Goal: Transaction & Acquisition: Purchase product/service

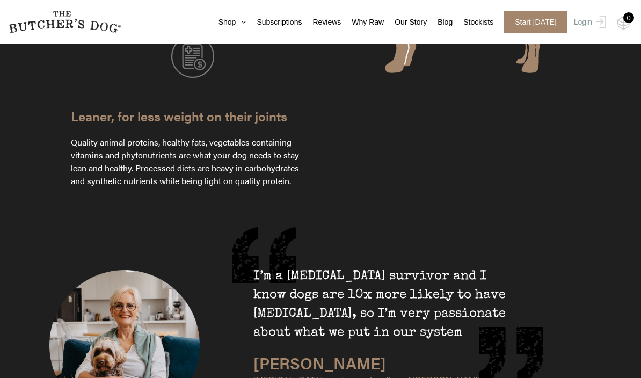
scroll to position [1720, 0]
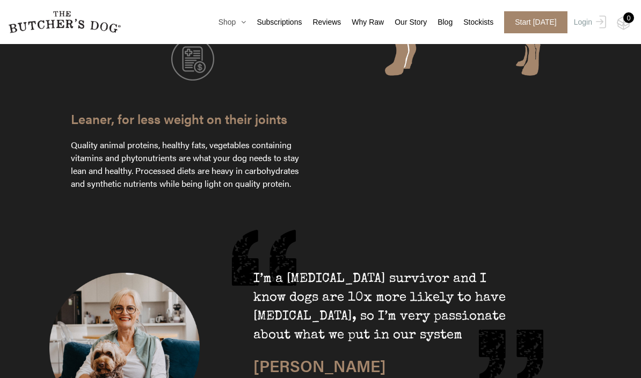
click at [236, 24] on icon at bounding box center [241, 22] width 10 height 8
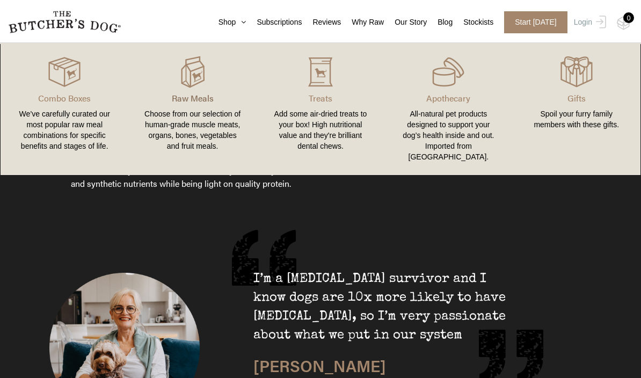
click at [194, 102] on p "Raw Meals" at bounding box center [192, 98] width 102 height 13
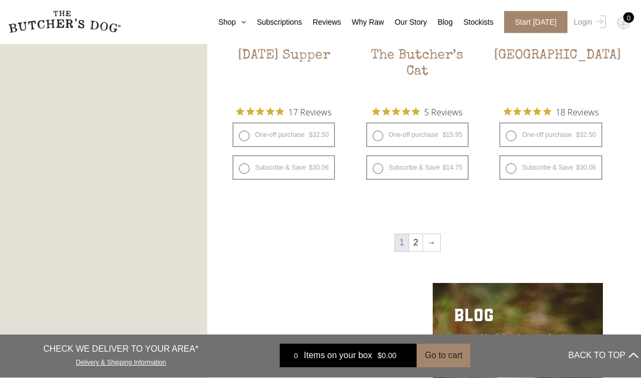
scroll to position [1336, 0]
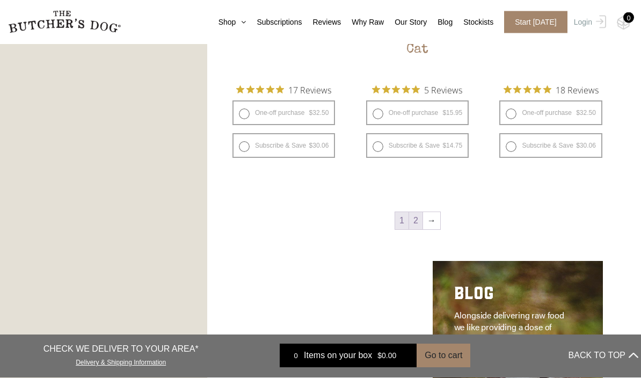
click at [417, 228] on link "2" at bounding box center [415, 221] width 13 height 17
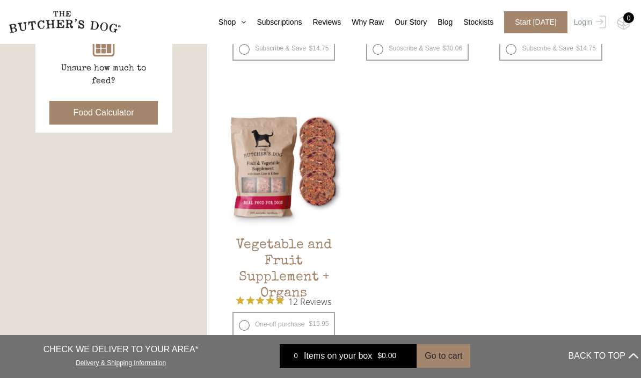
scroll to position [615, 0]
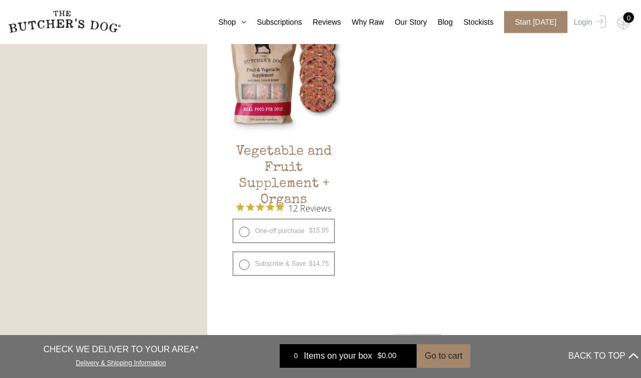
click at [425, 341] on link "1" at bounding box center [419, 343] width 13 height 17
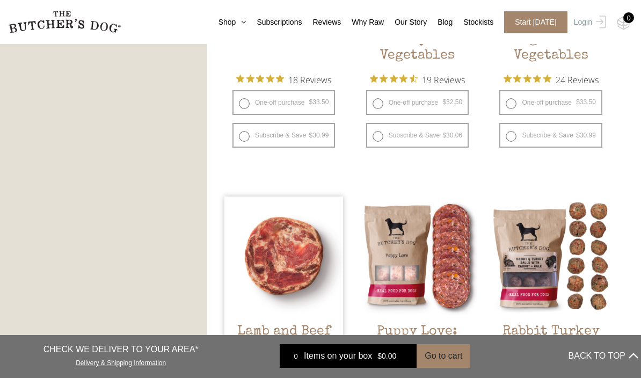
scroll to position [734, 0]
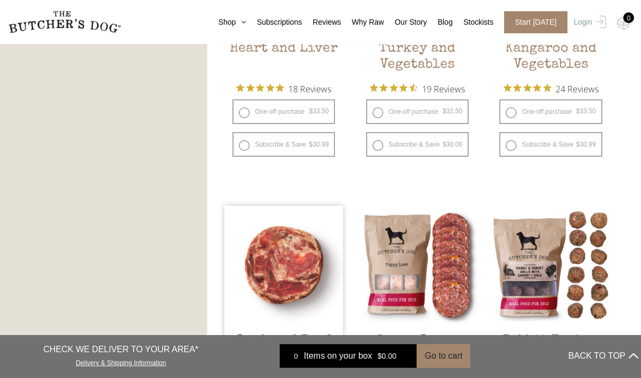
click at [318, 272] on img at bounding box center [283, 265] width 119 height 119
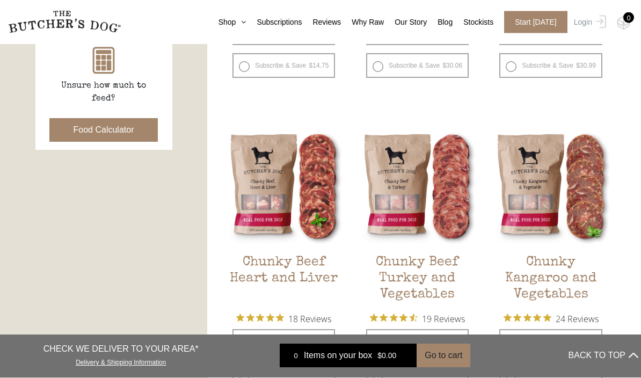
scroll to position [505, 0]
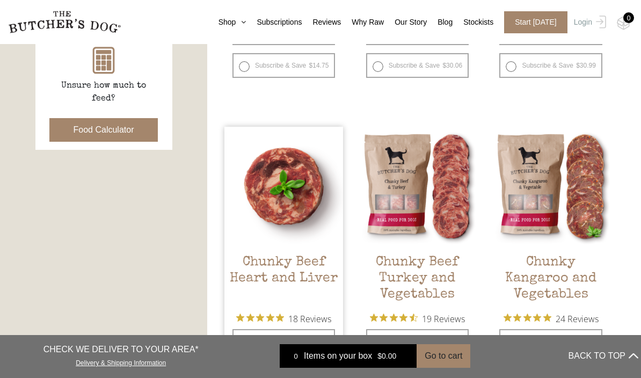
click at [317, 235] on img at bounding box center [283, 186] width 119 height 119
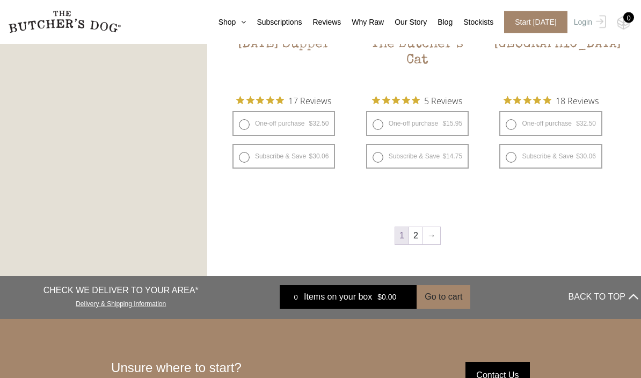
scroll to position [1339, 0]
click at [419, 239] on link "2" at bounding box center [415, 235] width 13 height 17
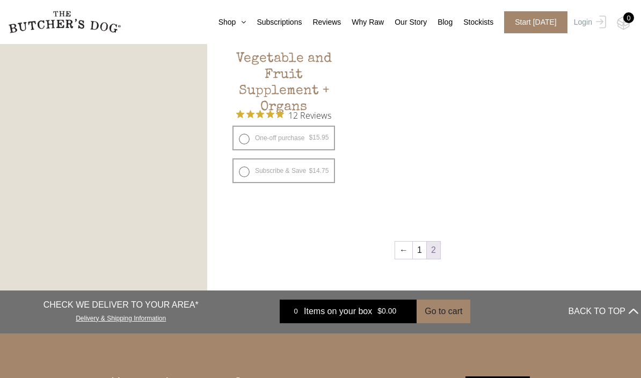
scroll to position [733, 0]
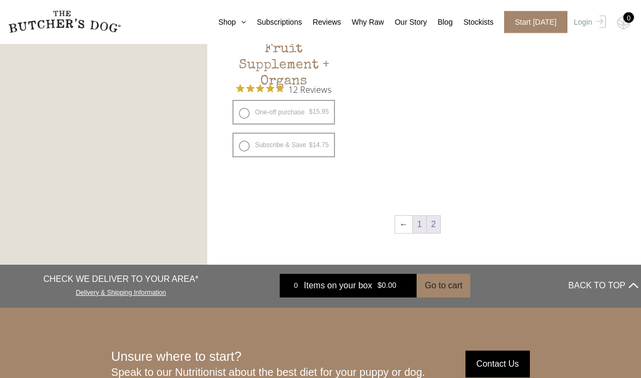
click at [416, 230] on link "1" at bounding box center [419, 224] width 13 height 17
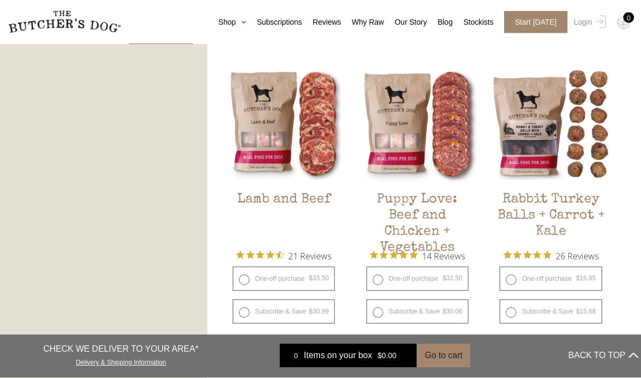
scroll to position [875, 0]
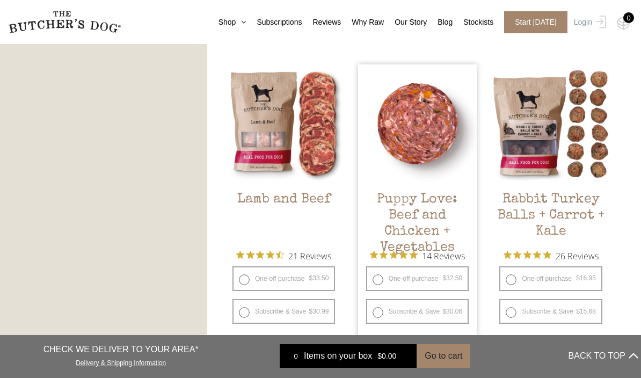
click at [444, 205] on h2 "Puppy Love: Beef and Chicken + Vegetables" at bounding box center [417, 217] width 119 height 50
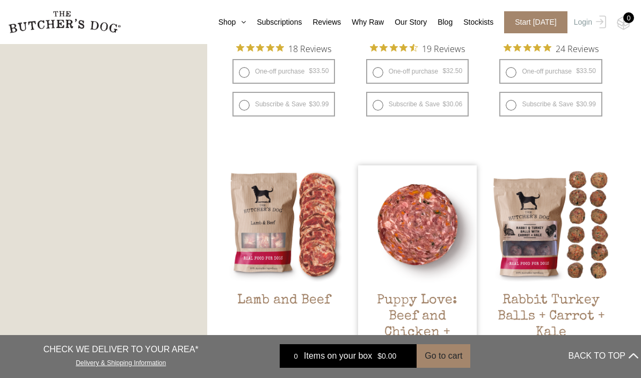
scroll to position [768, 0]
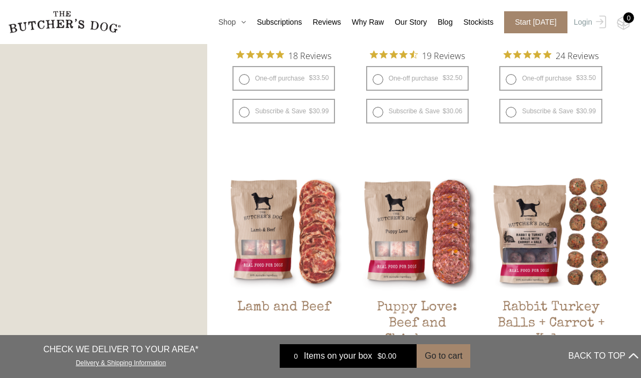
click at [236, 23] on icon at bounding box center [241, 22] width 10 height 8
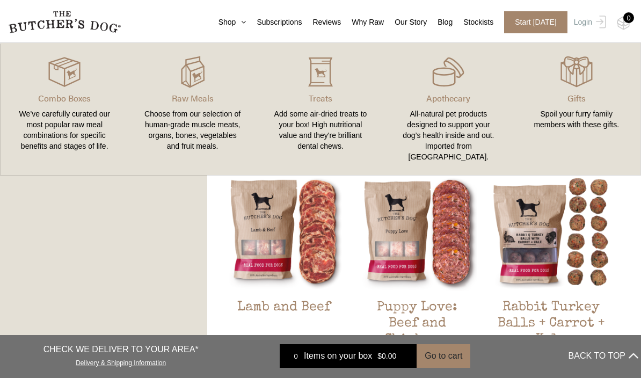
click at [69, 115] on div "We’ve carefully curated our most popular raw meal combinations for specific ben…" at bounding box center [64, 129] width 102 height 43
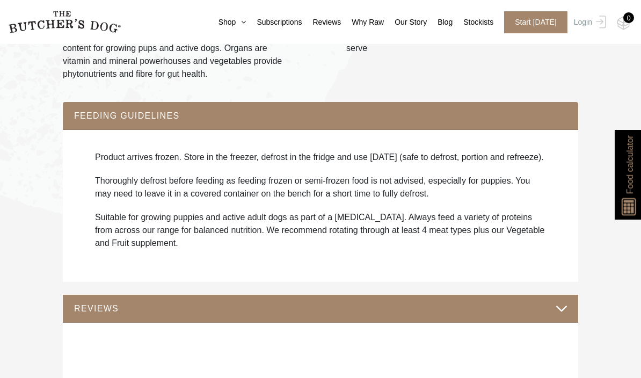
scroll to position [669, 0]
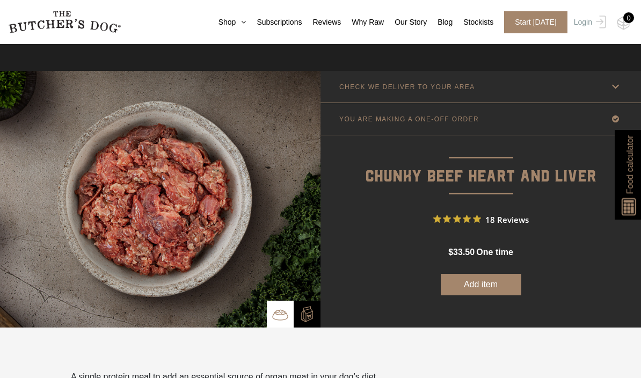
scroll to position [236, 0]
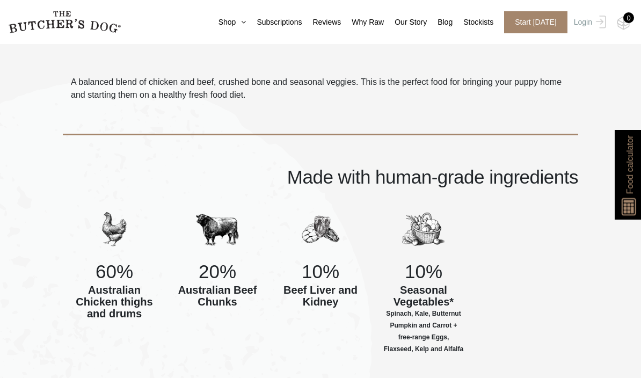
scroll to position [282, 0]
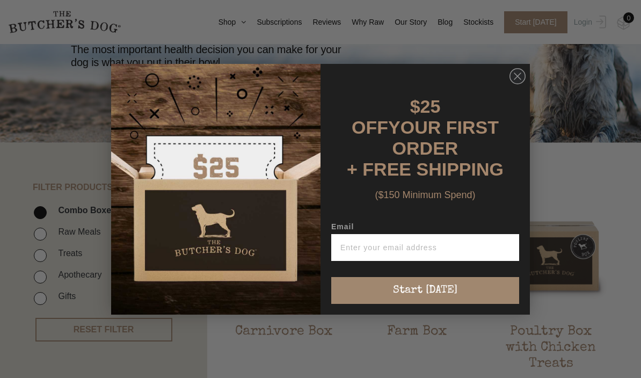
scroll to position [126, 0]
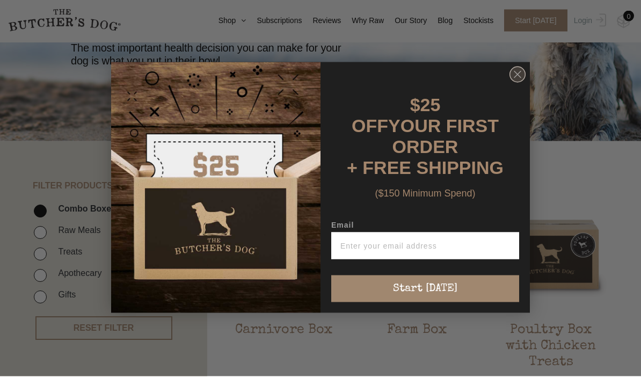
click at [523, 84] on circle "Close dialog" at bounding box center [518, 76] width 16 height 16
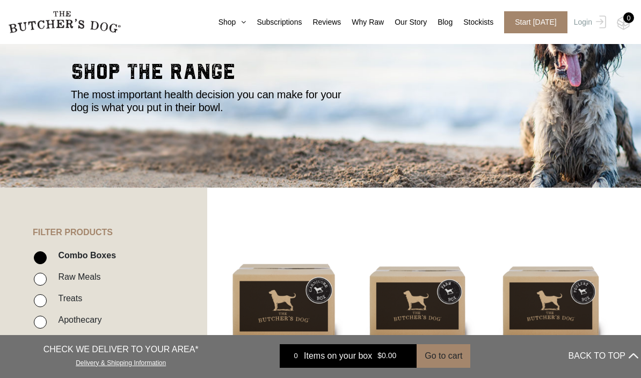
scroll to position [92, 0]
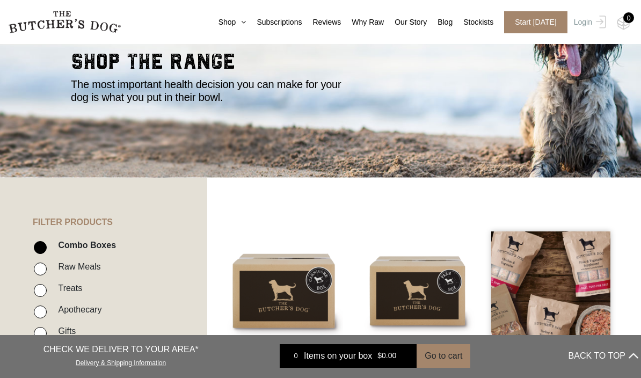
click at [599, 317] on img at bounding box center [550, 290] width 119 height 119
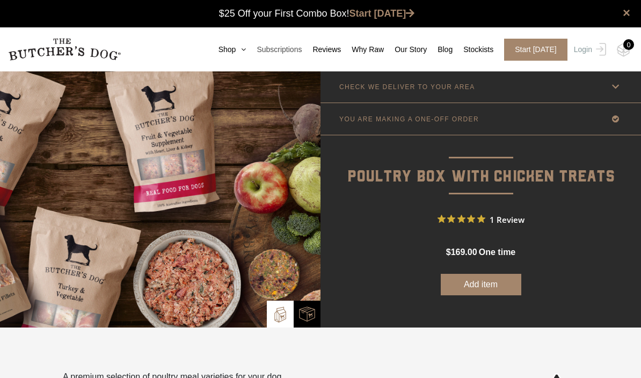
click at [246, 53] on link "Subscriptions" at bounding box center [274, 49] width 56 height 11
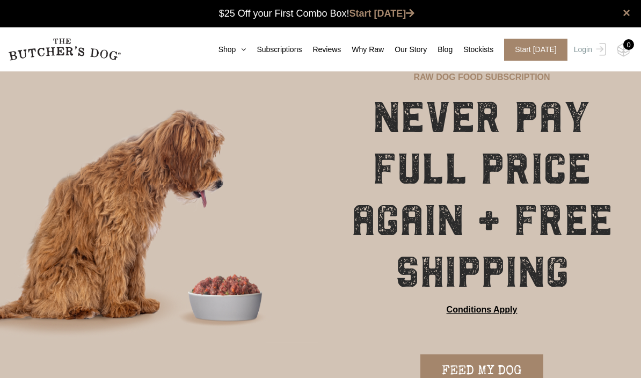
click at [221, 61] on nav "0 Shop Combo Boxes Treats" at bounding box center [320, 49] width 641 height 44
click at [229, 51] on link "Shop" at bounding box center [227, 49] width 39 height 11
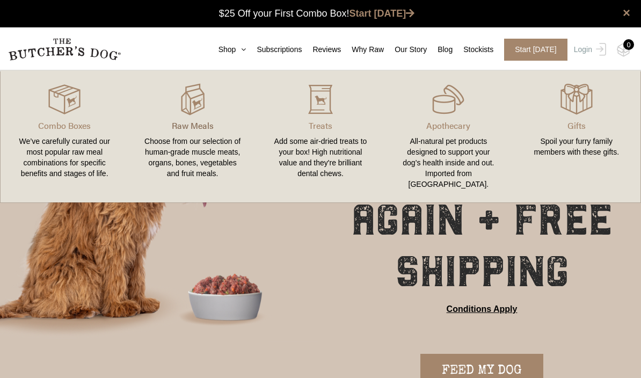
click at [195, 131] on p "Raw Meals" at bounding box center [192, 125] width 102 height 13
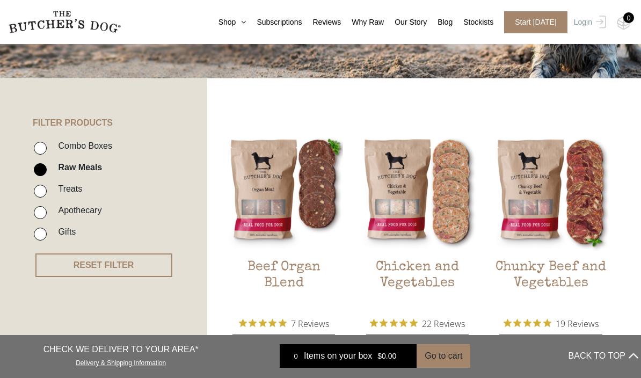
scroll to position [360, 0]
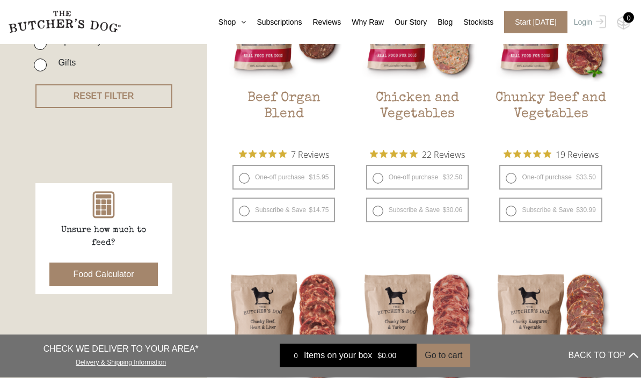
click at [145, 276] on button "Food Calculator" at bounding box center [103, 275] width 109 height 24
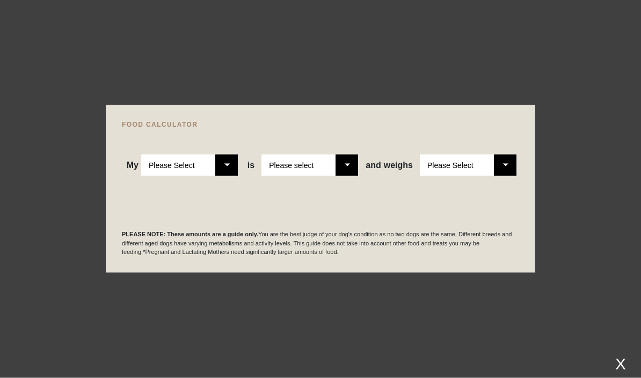
scroll to position [360, 0]
click at [230, 176] on select "Please Select Adult Dog Puppy" at bounding box center [189, 165] width 97 height 21
select select "puppy"
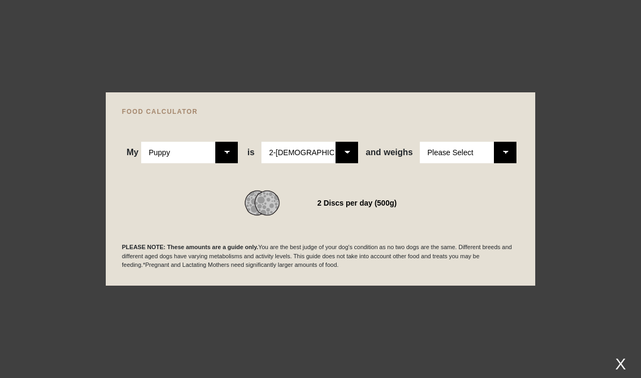
click at [345, 163] on select "Please Select 2-4 months old 4-5 months old 6-8 months old 8-12 months old" at bounding box center [309, 152] width 97 height 21
click at [492, 163] on select "Please Select 1kg 2kg 3kg 4kg 5kg 6kg 7kg 8kg 9kg 10kg 11kg 12kg 13kg 14kg 15kg…" at bounding box center [468, 152] width 97 height 21
click at [507, 163] on select "Please Select 1kg 2kg 3kg 4kg 5kg 6kg 7kg 8kg 9kg 10kg 11kg 12kg 13kg 14kg 15kg…" at bounding box center [468, 152] width 97 height 21
select select "3"
click at [510, 163] on select "Please Select 1kg 2kg 3kg 4kg 5kg 6kg 7kg 8kg 9kg 10kg 11kg 12kg 13kg 14kg 15kg…" at bounding box center [468, 152] width 97 height 21
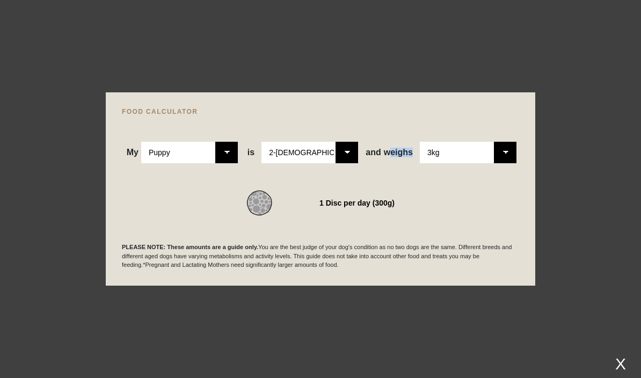
click at [624, 373] on div "X" at bounding box center [620, 364] width 19 height 18
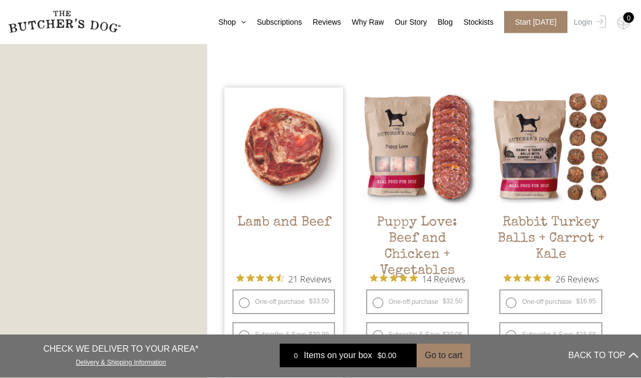
scroll to position [844, 0]
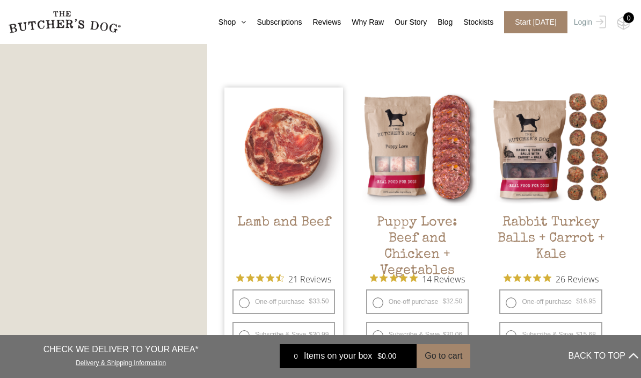
click at [304, 141] on img at bounding box center [283, 146] width 119 height 119
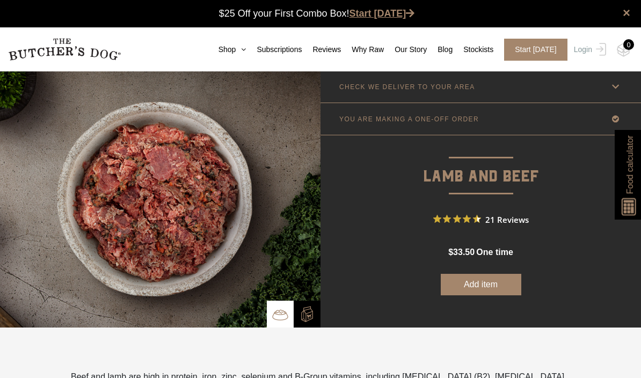
click at [394, 17] on link "Start [DATE]" at bounding box center [381, 13] width 65 height 11
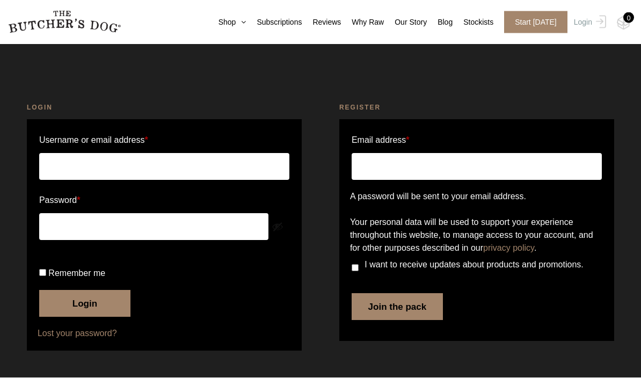
scroll to position [23, 0]
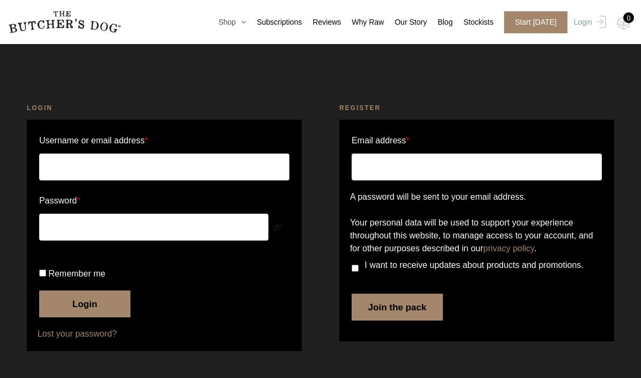
click at [230, 18] on link "Shop" at bounding box center [227, 22] width 39 height 11
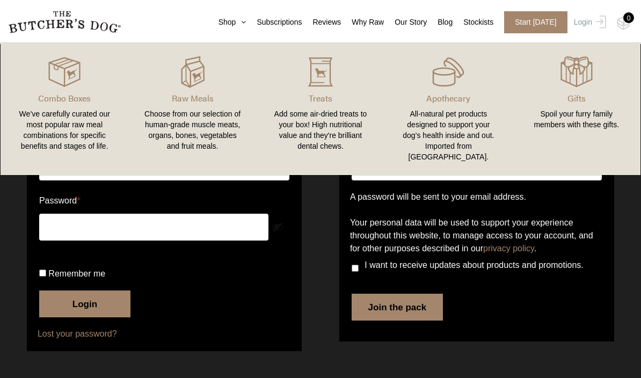
click at [87, 107] on link "Combo Boxes We’ve carefully curated our most popular raw meal combinations for …" at bounding box center [65, 109] width 128 height 111
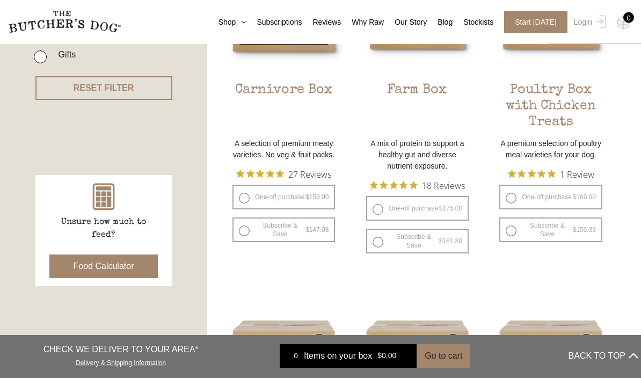
scroll to position [366, 0]
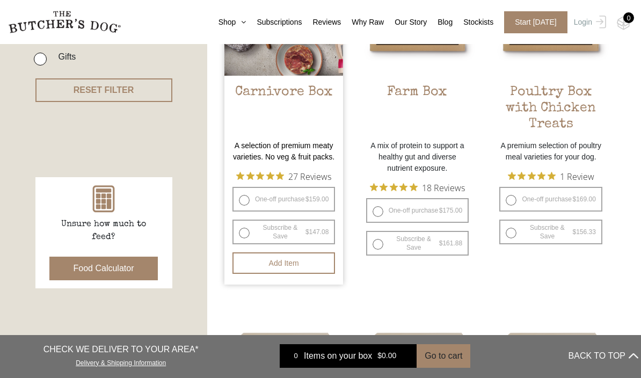
click at [318, 116] on h2 "Carnivore Box" at bounding box center [283, 109] width 119 height 50
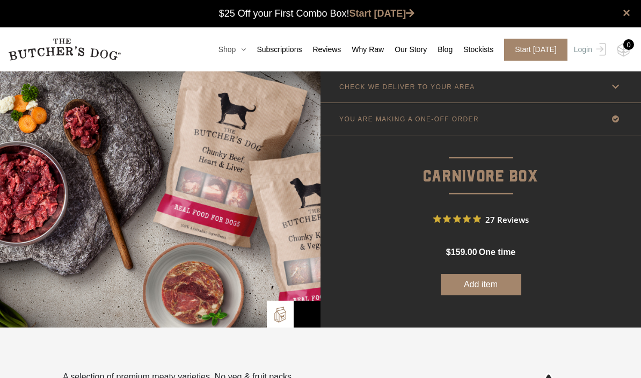
click at [232, 53] on link "Shop" at bounding box center [227, 49] width 39 height 11
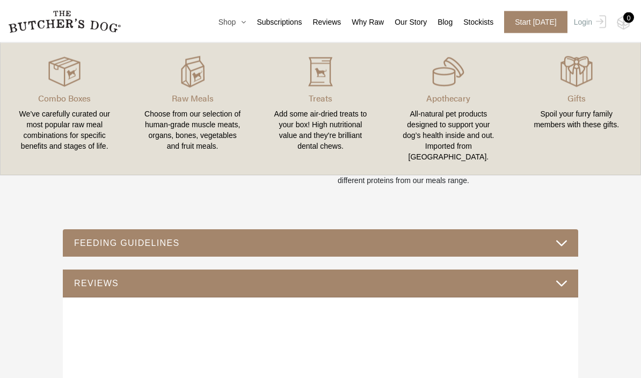
scroll to position [396, 0]
click at [557, 289] on button "REVIEWS" at bounding box center [321, 283] width 494 height 14
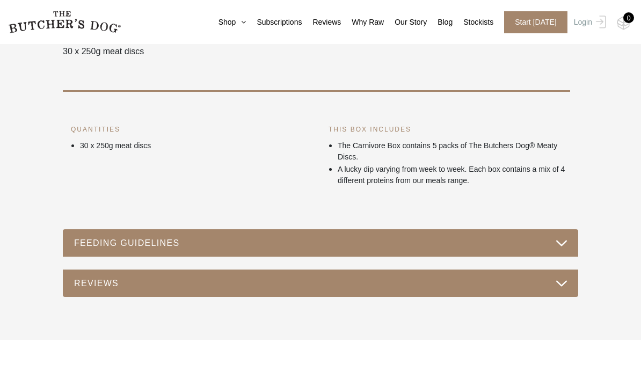
click at [560, 250] on button "FEEDING GUIDELINES" at bounding box center [321, 243] width 494 height 14
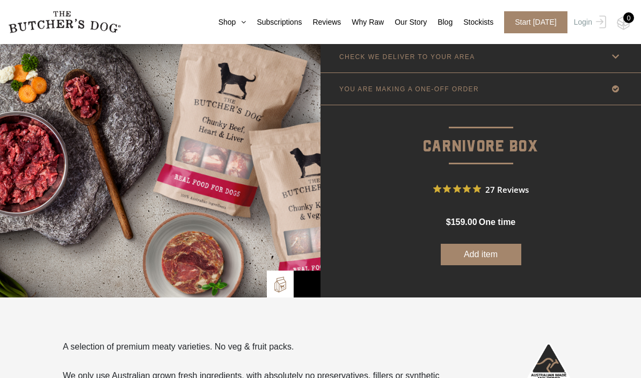
scroll to position [0, 0]
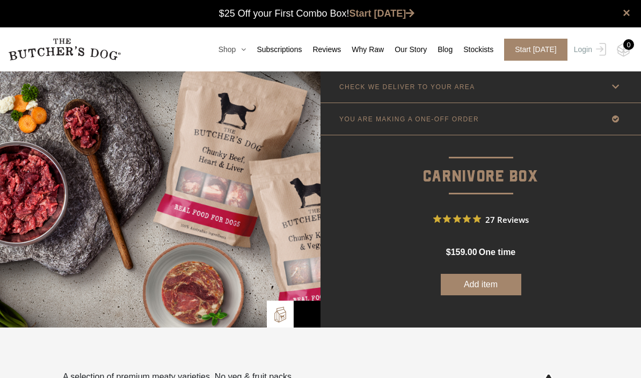
click at [236, 55] on link "Shop" at bounding box center [227, 49] width 39 height 11
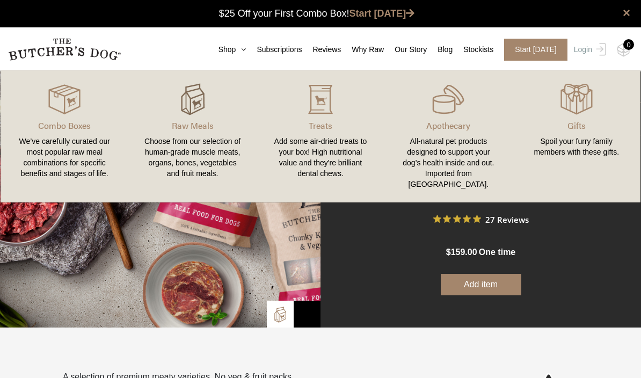
click at [189, 115] on img at bounding box center [193, 99] width 32 height 32
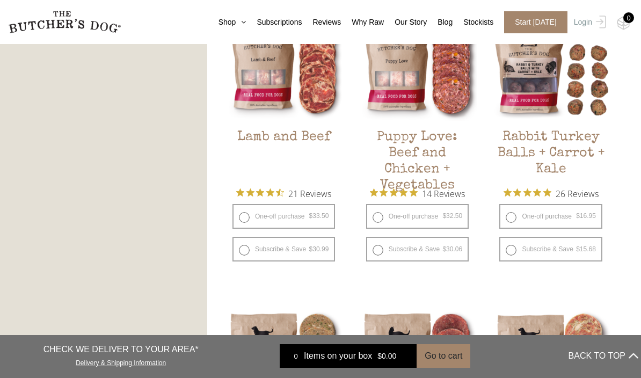
scroll to position [918, 0]
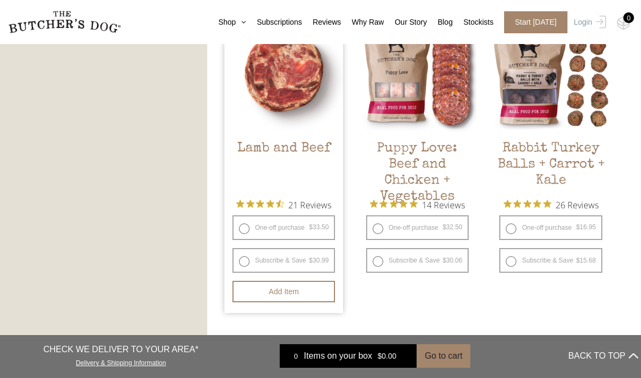
click at [303, 96] on img at bounding box center [283, 72] width 119 height 119
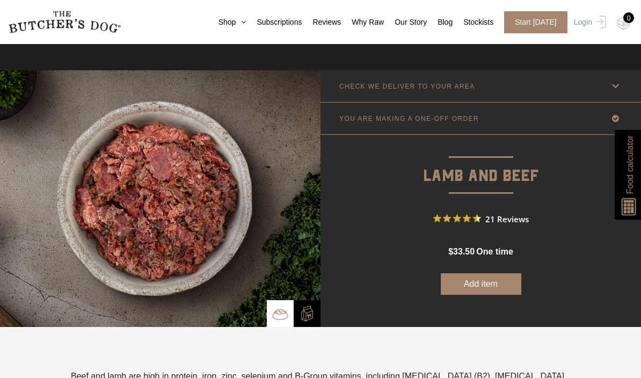
scroll to position [30, 0]
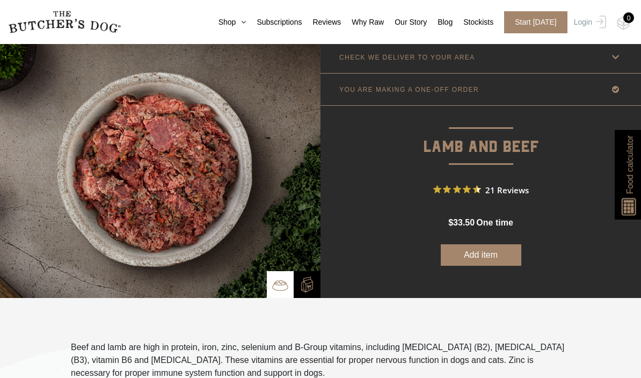
click at [504, 261] on button "Add item" at bounding box center [481, 254] width 81 height 21
click at [231, 25] on link "Shop" at bounding box center [227, 22] width 39 height 11
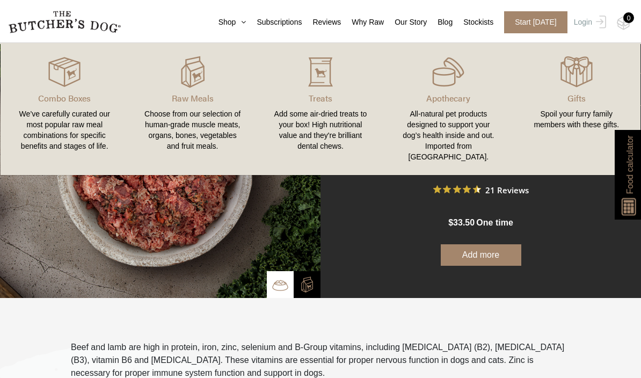
click at [179, 132] on div "Choose from our selection of human-grade muscle meats, organs, bones, vegetable…" at bounding box center [192, 129] width 102 height 43
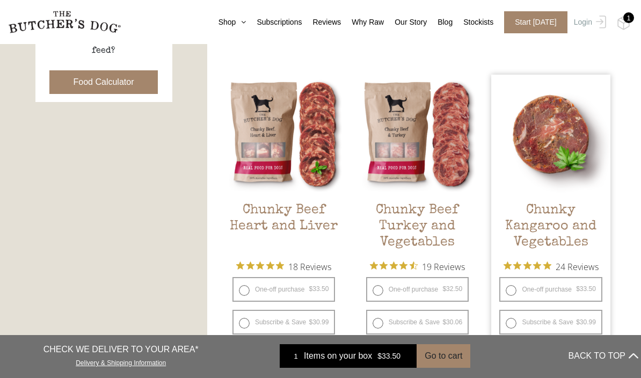
scroll to position [552, 0]
click at [589, 216] on h2 "Chunky Kangaroo and Vegetables" at bounding box center [550, 228] width 119 height 50
click at [562, 343] on button "Add item" at bounding box center [550, 353] width 103 height 21
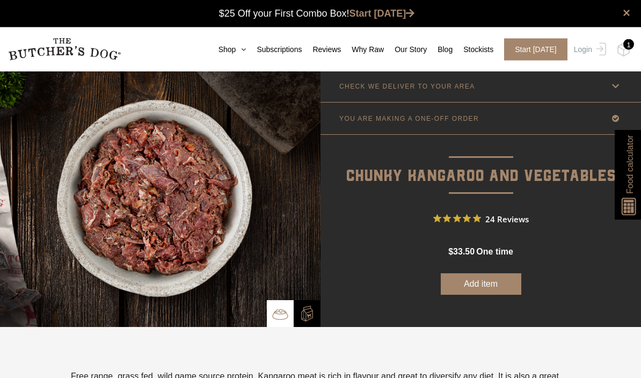
click at [505, 286] on button "Add item" at bounding box center [481, 284] width 81 height 21
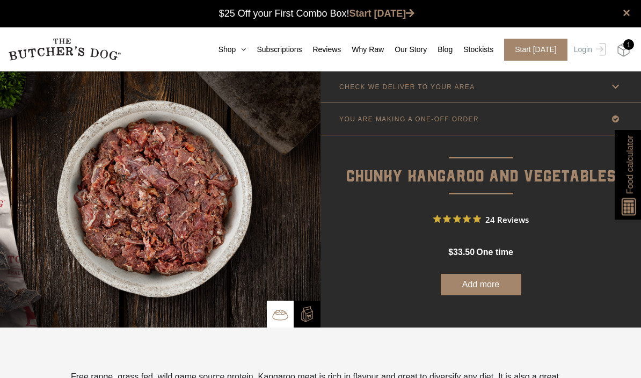
click at [622, 50] on img at bounding box center [623, 50] width 13 height 14
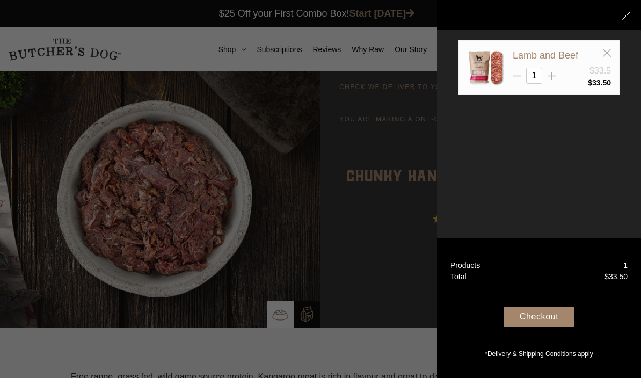
click at [417, 303] on div at bounding box center [320, 189] width 641 height 378
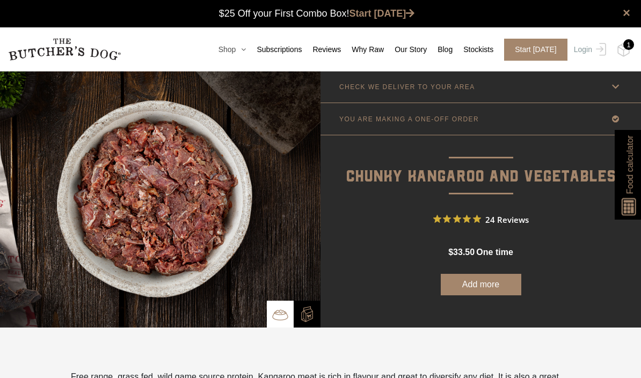
click at [239, 46] on icon at bounding box center [241, 50] width 10 height 8
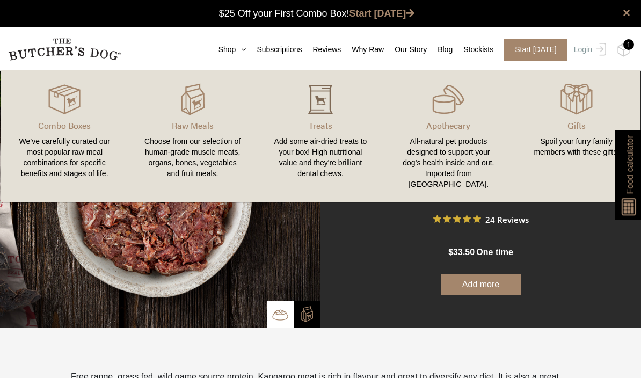
click at [321, 109] on img at bounding box center [320, 99] width 32 height 32
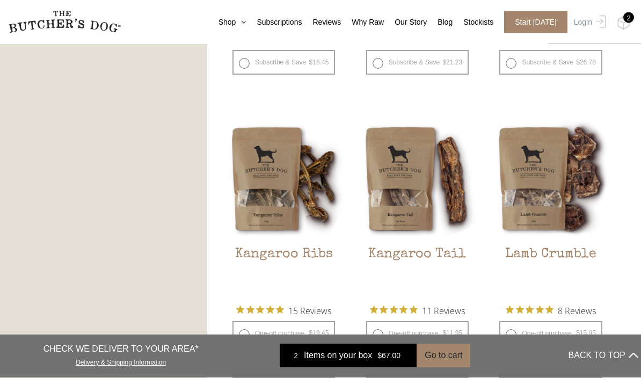
scroll to position [812, 0]
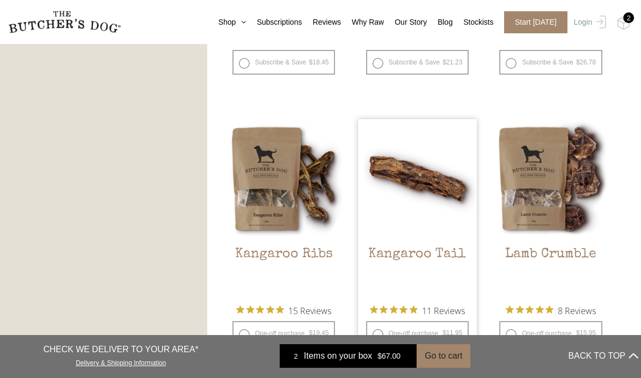
click at [458, 224] on img at bounding box center [417, 178] width 119 height 119
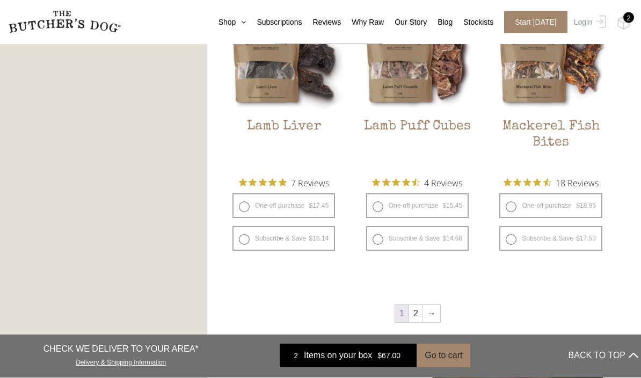
scroll to position [1265, 0]
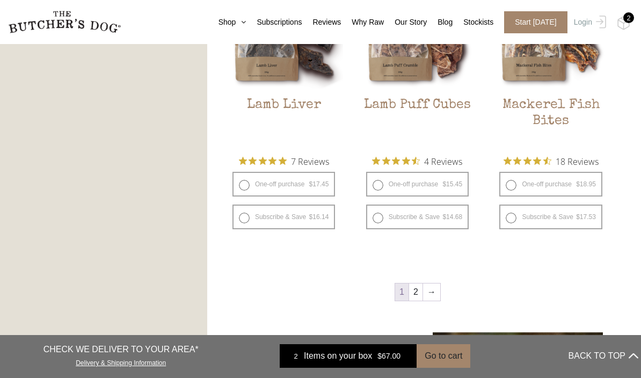
click at [415, 294] on link "2" at bounding box center [415, 291] width 13 height 17
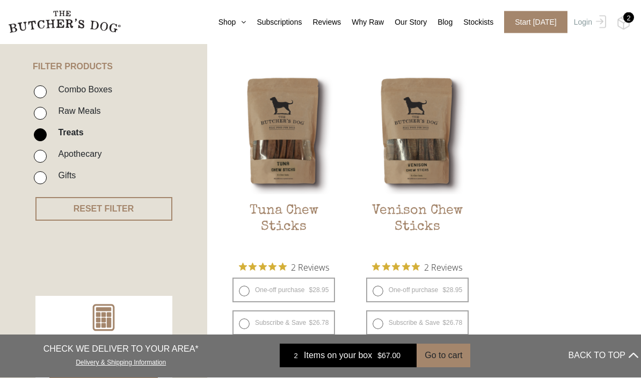
scroll to position [274, 0]
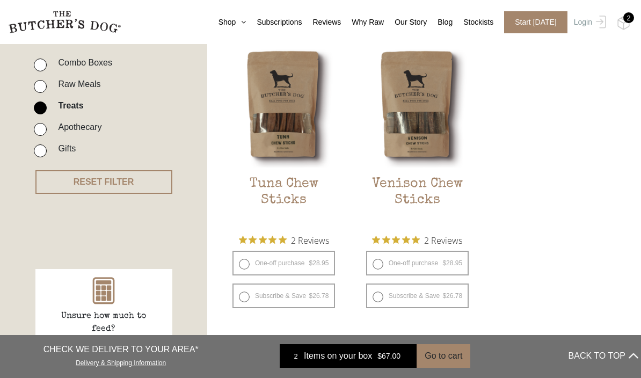
click at [420, 367] on link "1" at bounding box center [419, 375] width 13 height 17
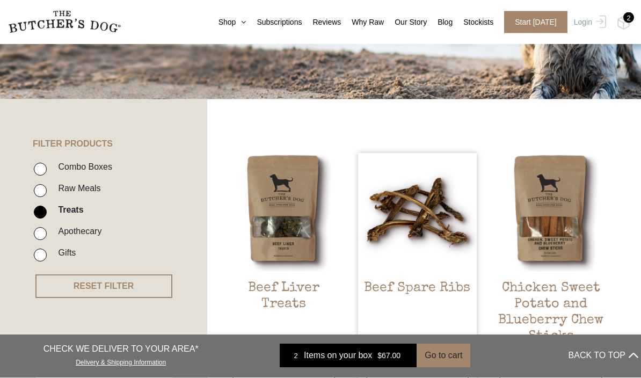
scroll to position [170, 0]
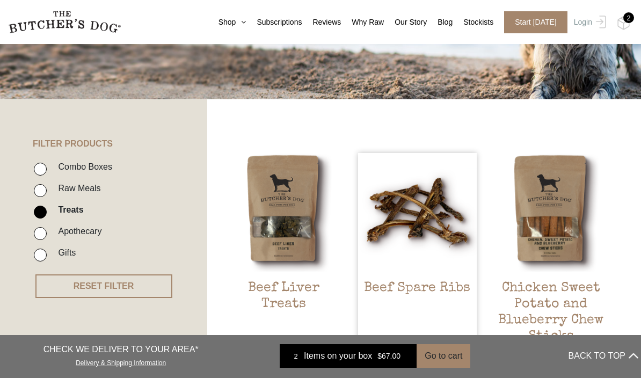
click at [460, 284] on h2 "Beef Spare Ribs" at bounding box center [417, 305] width 119 height 50
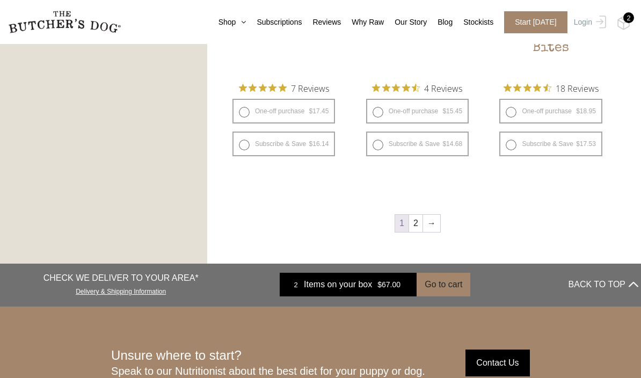
scroll to position [1385, 0]
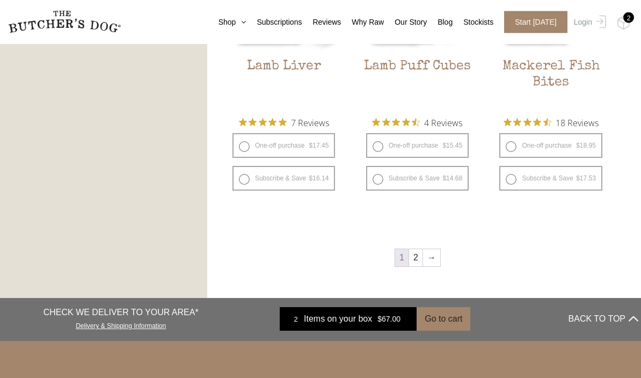
scroll to position [1317, 0]
click at [421, 259] on link "2" at bounding box center [415, 257] width 13 height 17
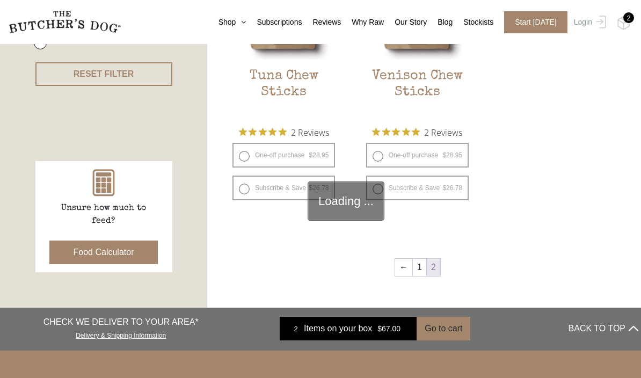
scroll to position [253, 0]
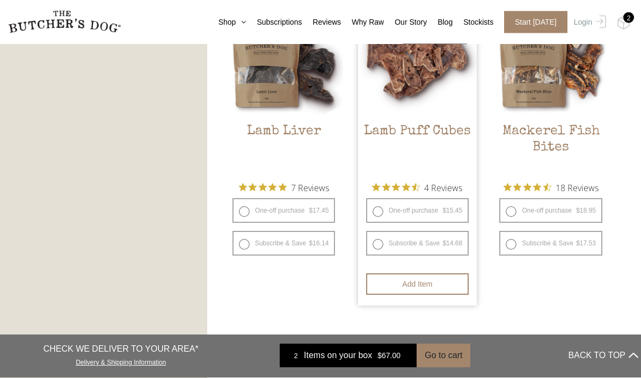
scroll to position [1252, 0]
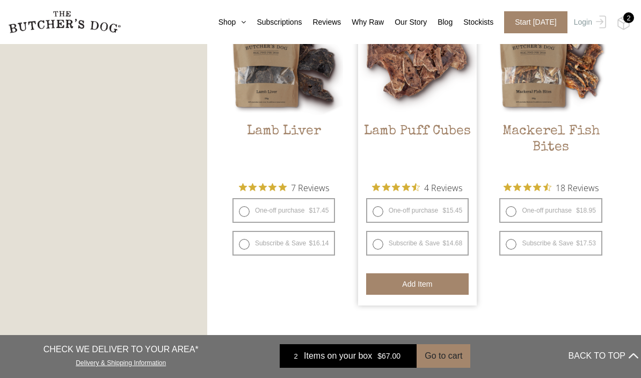
click at [453, 286] on button "Add item" at bounding box center [417, 283] width 103 height 21
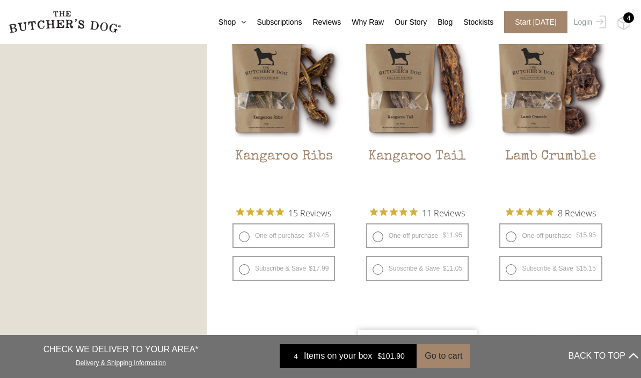
scroll to position [916, 0]
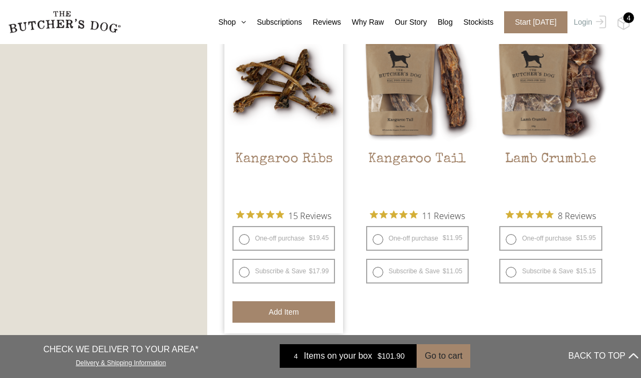
click at [322, 311] on button "Add item" at bounding box center [283, 311] width 103 height 21
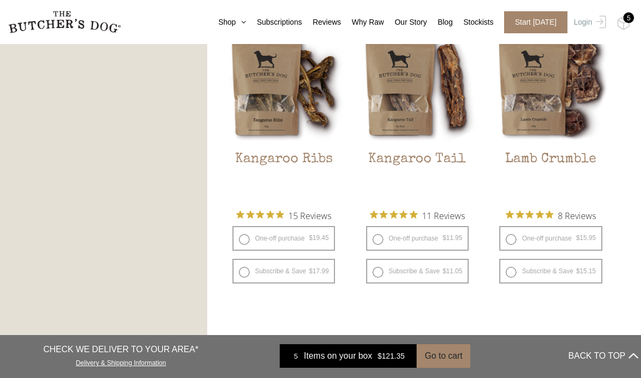
click at [629, 21] on div "5" at bounding box center [628, 17] width 11 height 11
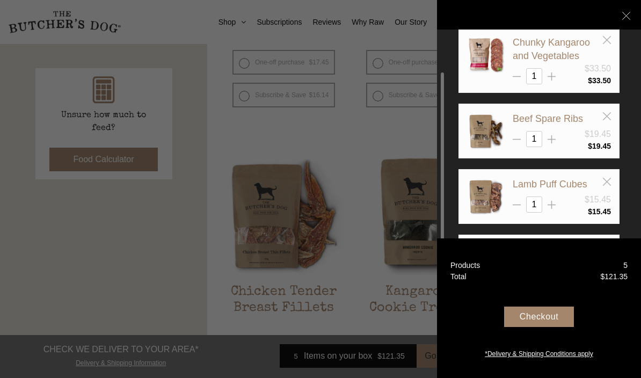
scroll to position [98, 0]
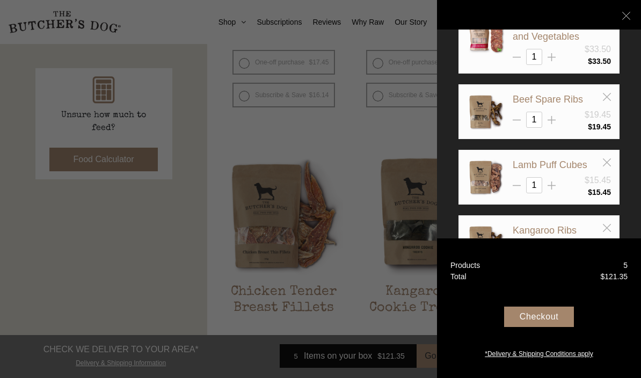
click at [558, 327] on div "Checkout" at bounding box center [539, 317] width 70 height 20
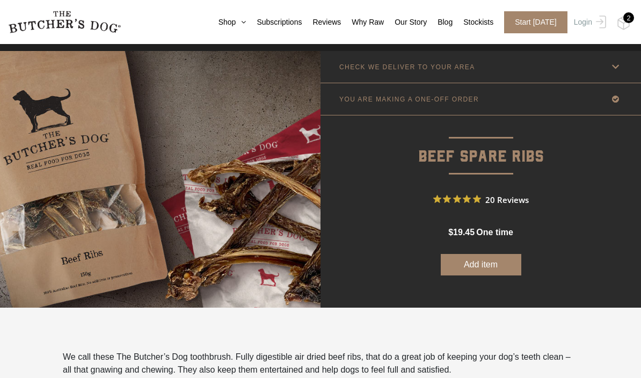
scroll to position [14, 0]
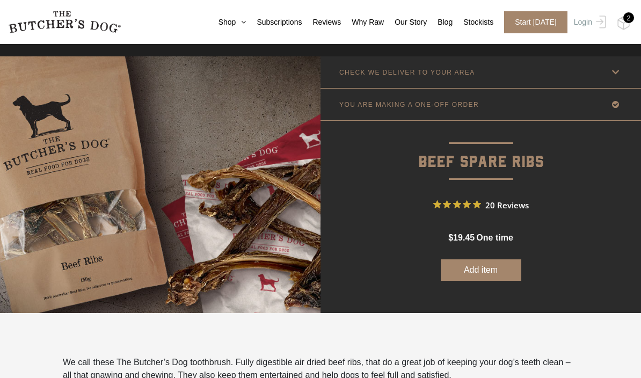
click at [498, 275] on button "Add item" at bounding box center [481, 269] width 81 height 21
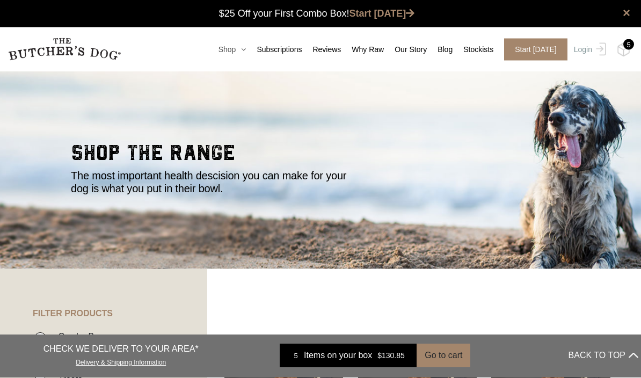
click at [232, 52] on link "Shop" at bounding box center [227, 49] width 39 height 11
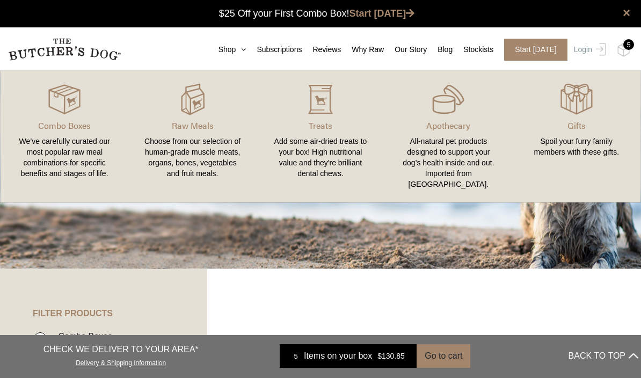
click at [329, 152] on div "Add some air-dried treats to your box! High nutritional value and they're brill…" at bounding box center [320, 157] width 102 height 43
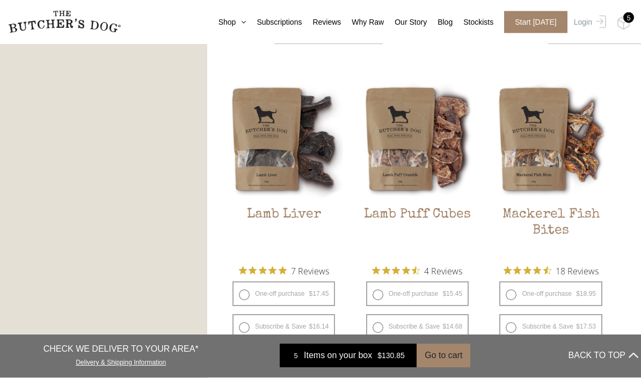
scroll to position [1156, 0]
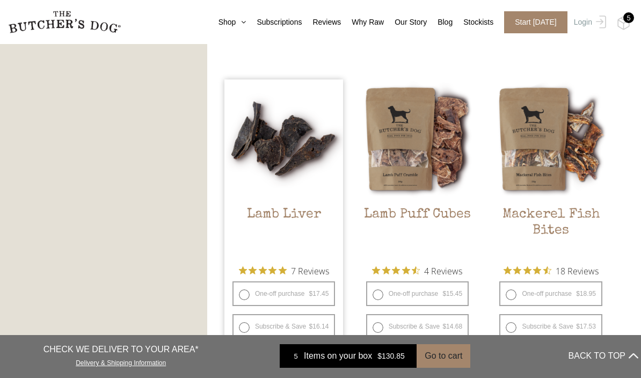
click at [311, 159] on img at bounding box center [283, 138] width 119 height 119
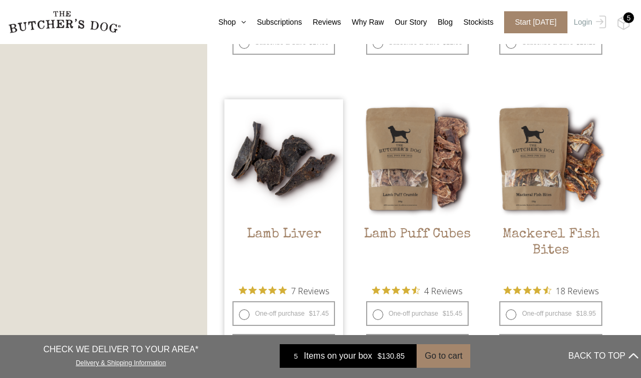
scroll to position [1053, 0]
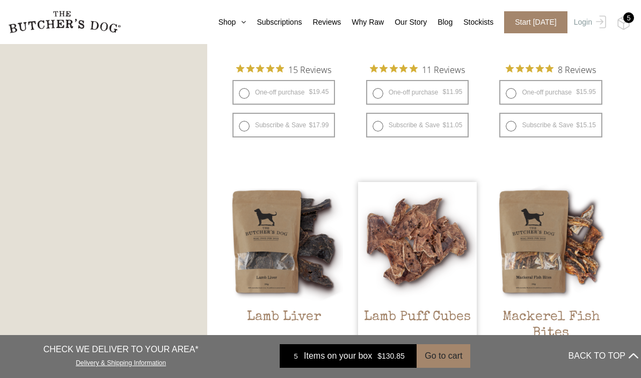
click at [458, 274] on img at bounding box center [417, 241] width 119 height 119
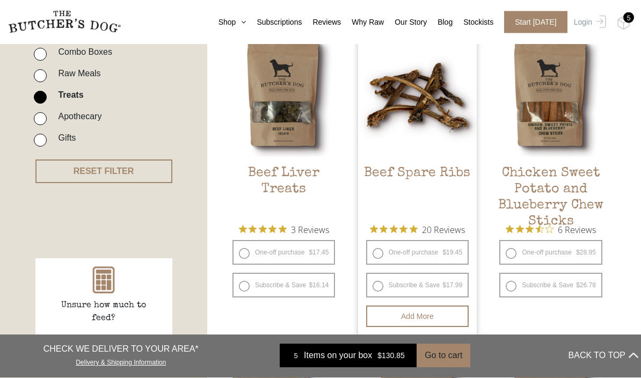
scroll to position [285, 0]
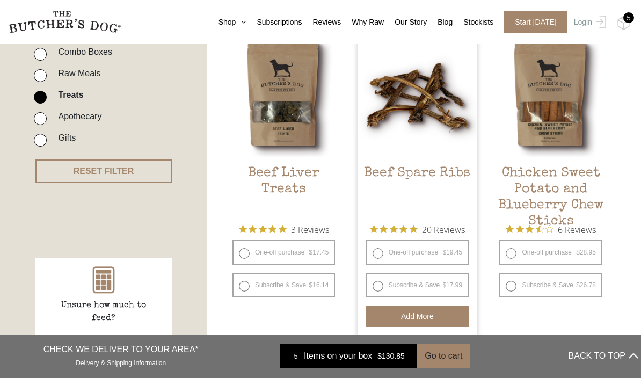
click at [458, 315] on button "Add more" at bounding box center [417, 315] width 103 height 21
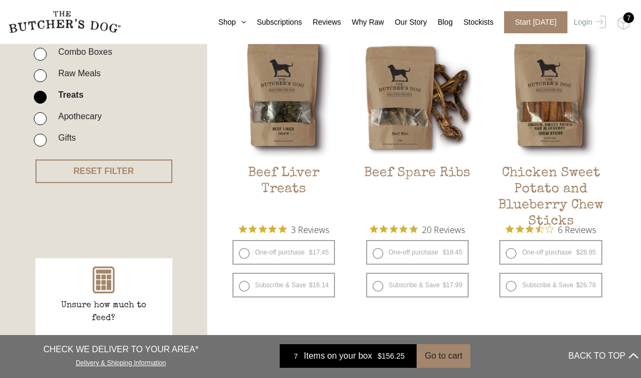
click at [625, 18] on div "7" at bounding box center [628, 17] width 11 height 11
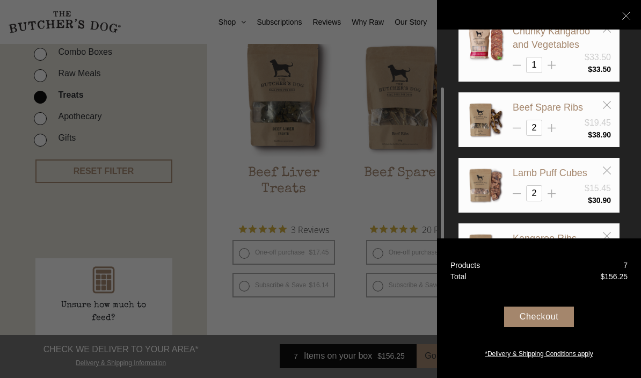
scroll to position [98, 0]
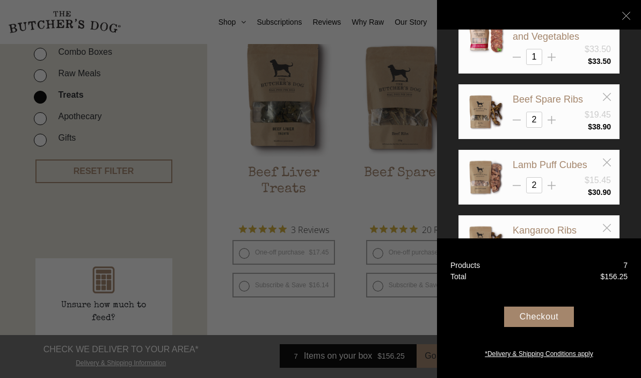
click at [568, 327] on div "Checkout" at bounding box center [539, 317] width 70 height 20
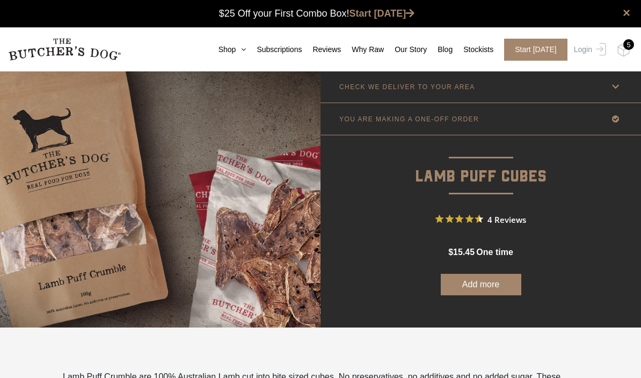
click at [492, 290] on button "Add more" at bounding box center [481, 284] width 81 height 21
